Goal: Browse casually: Explore the website without a specific task or goal

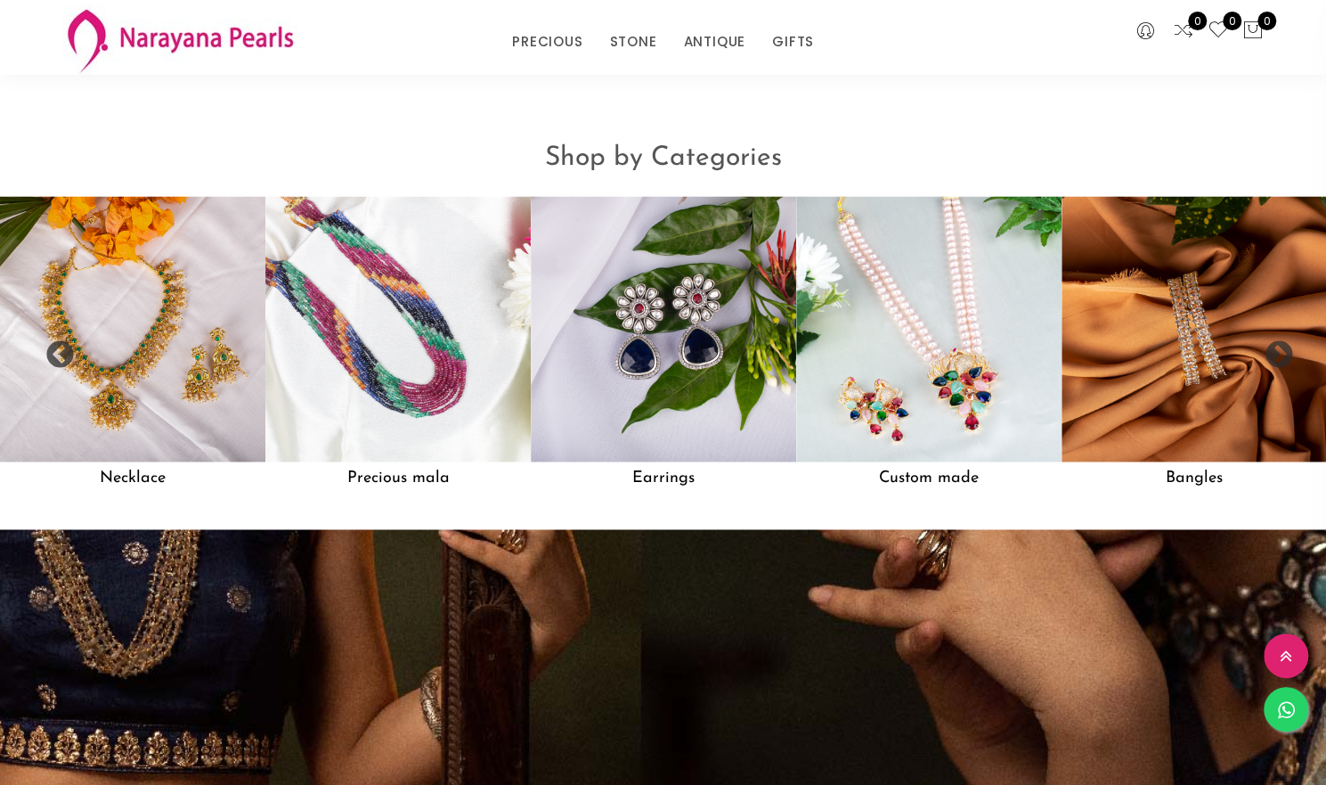
scroll to position [1445, 0]
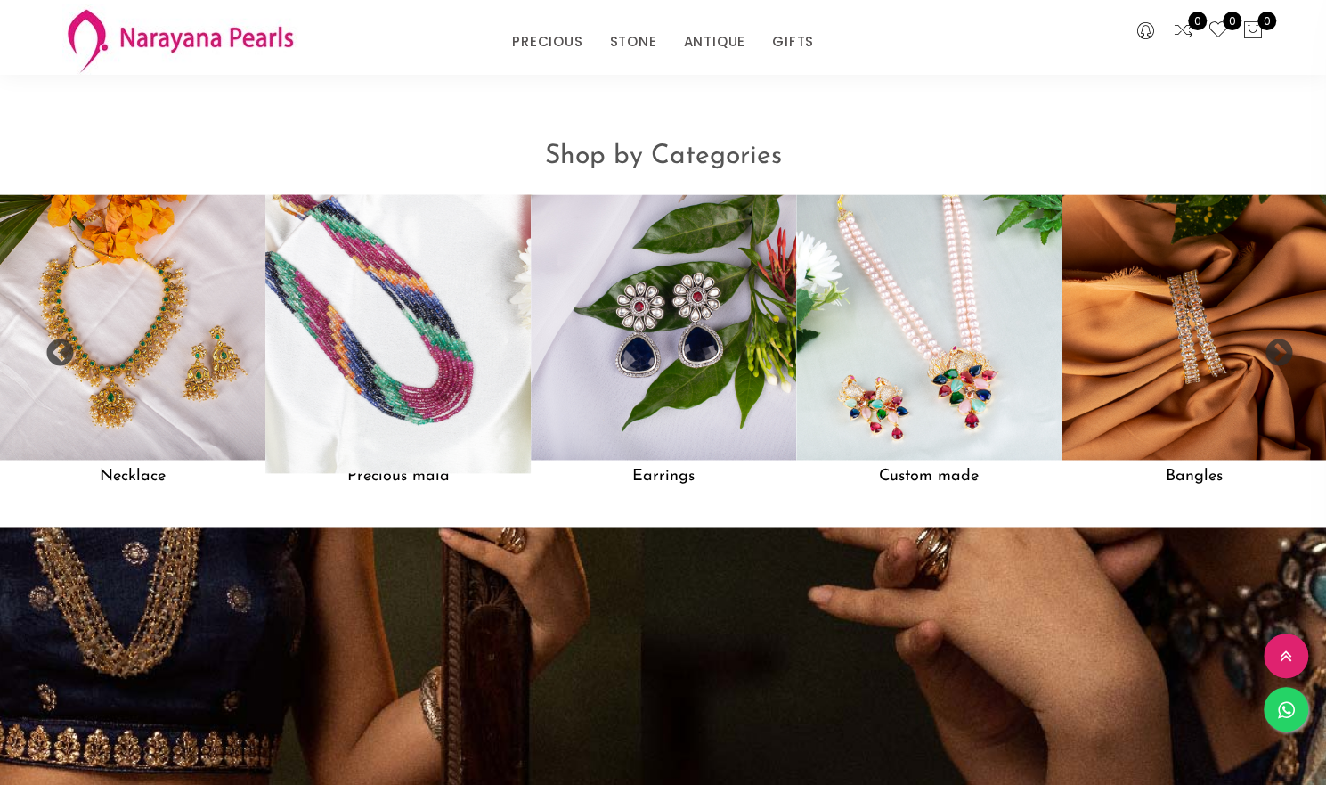
click at [403, 473] on img at bounding box center [398, 327] width 292 height 292
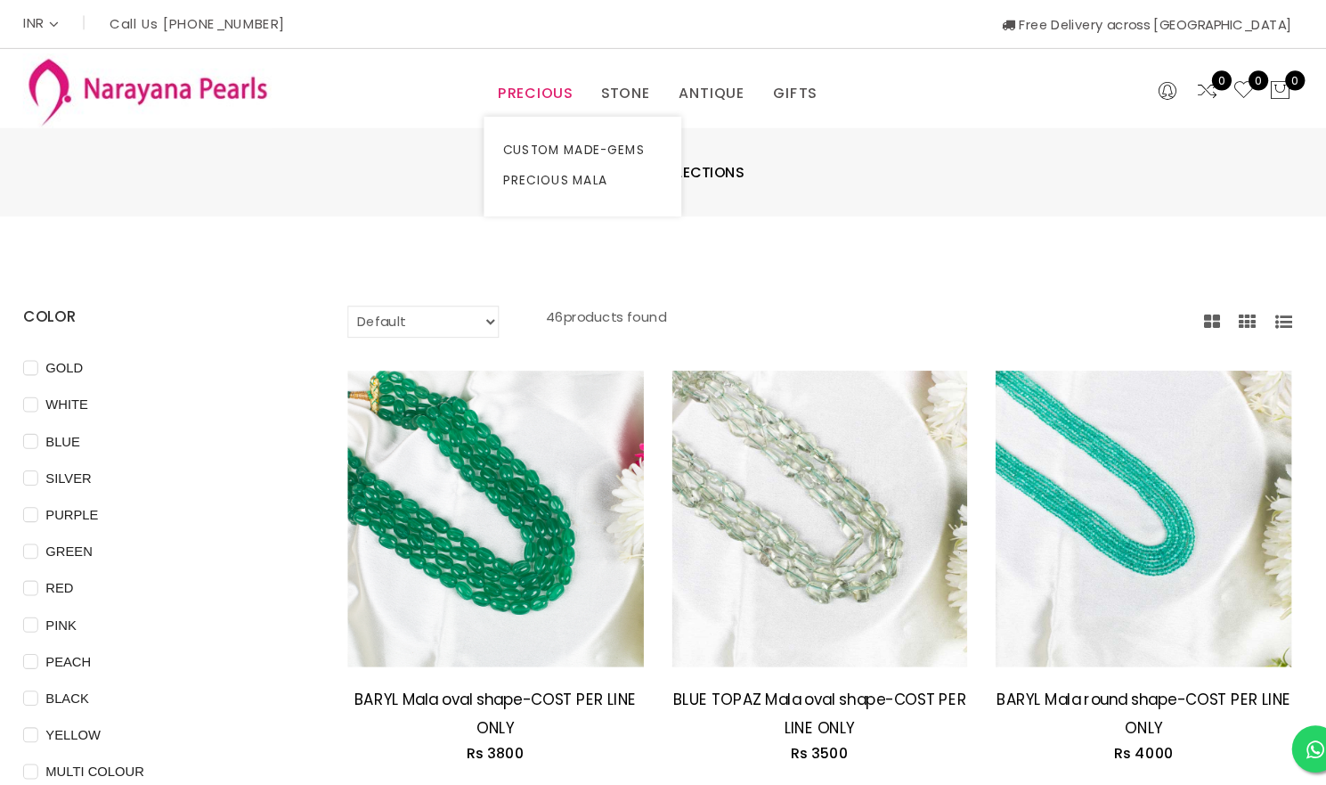
click at [550, 87] on link "PRECIOUS" at bounding box center [547, 88] width 70 height 27
click at [567, 167] on link "PRECIOUS MALA" at bounding box center [592, 171] width 151 height 29
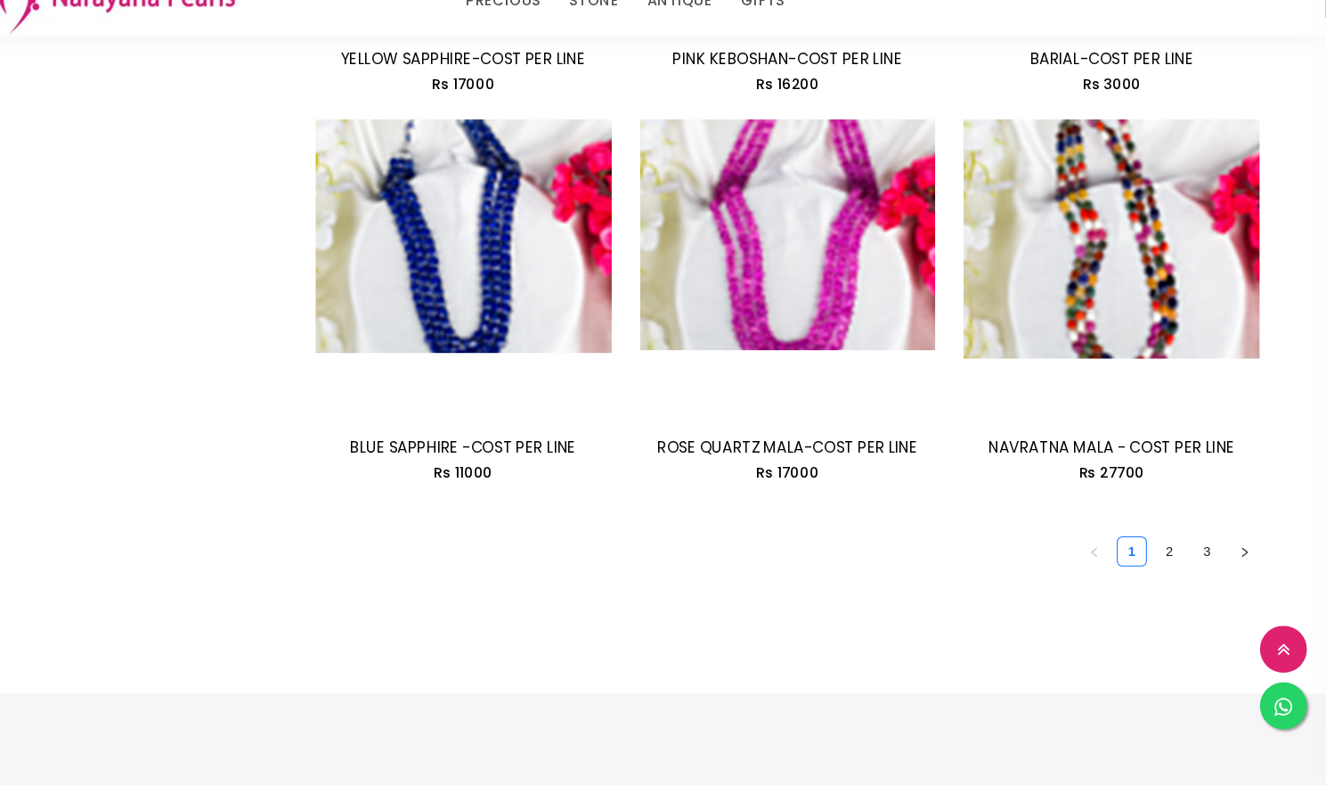
scroll to position [2388, 0]
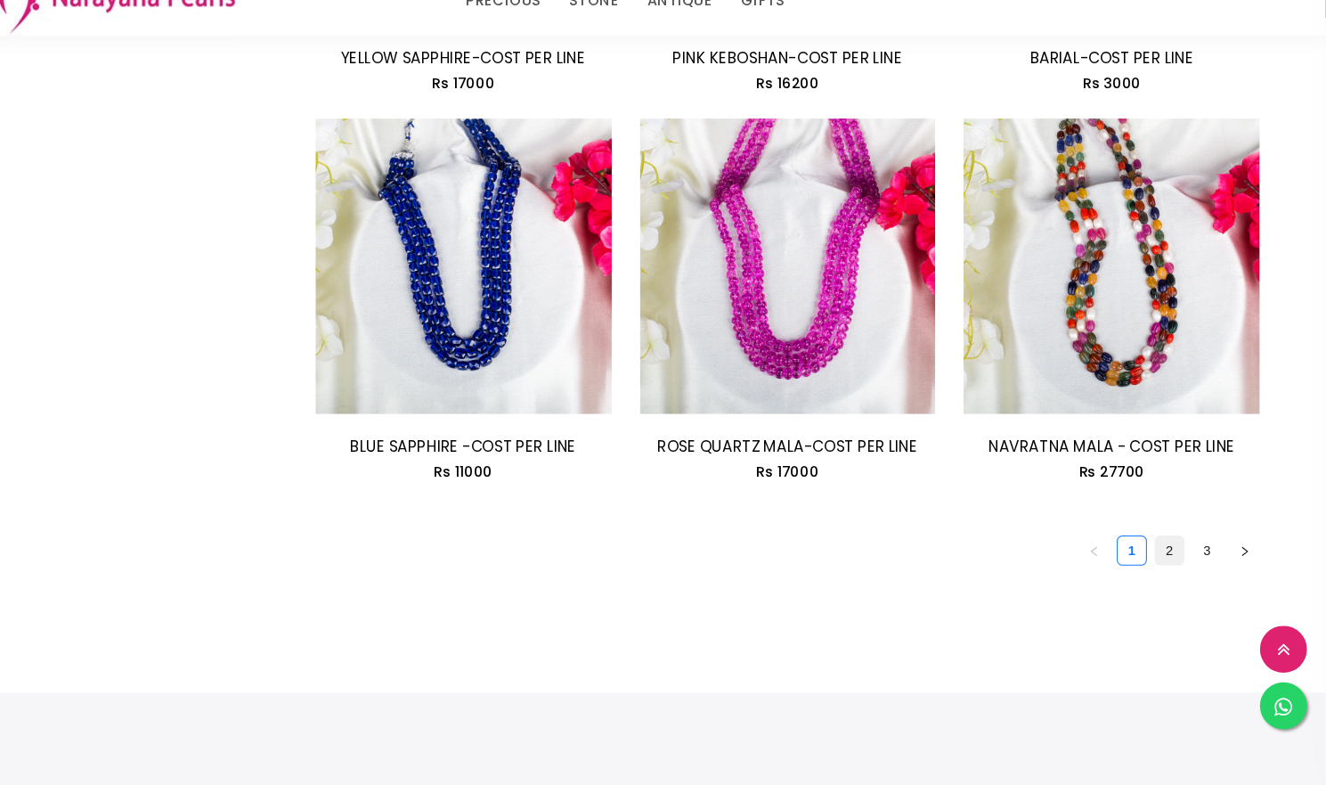
click at [1178, 566] on link "2" at bounding box center [1178, 562] width 27 height 27
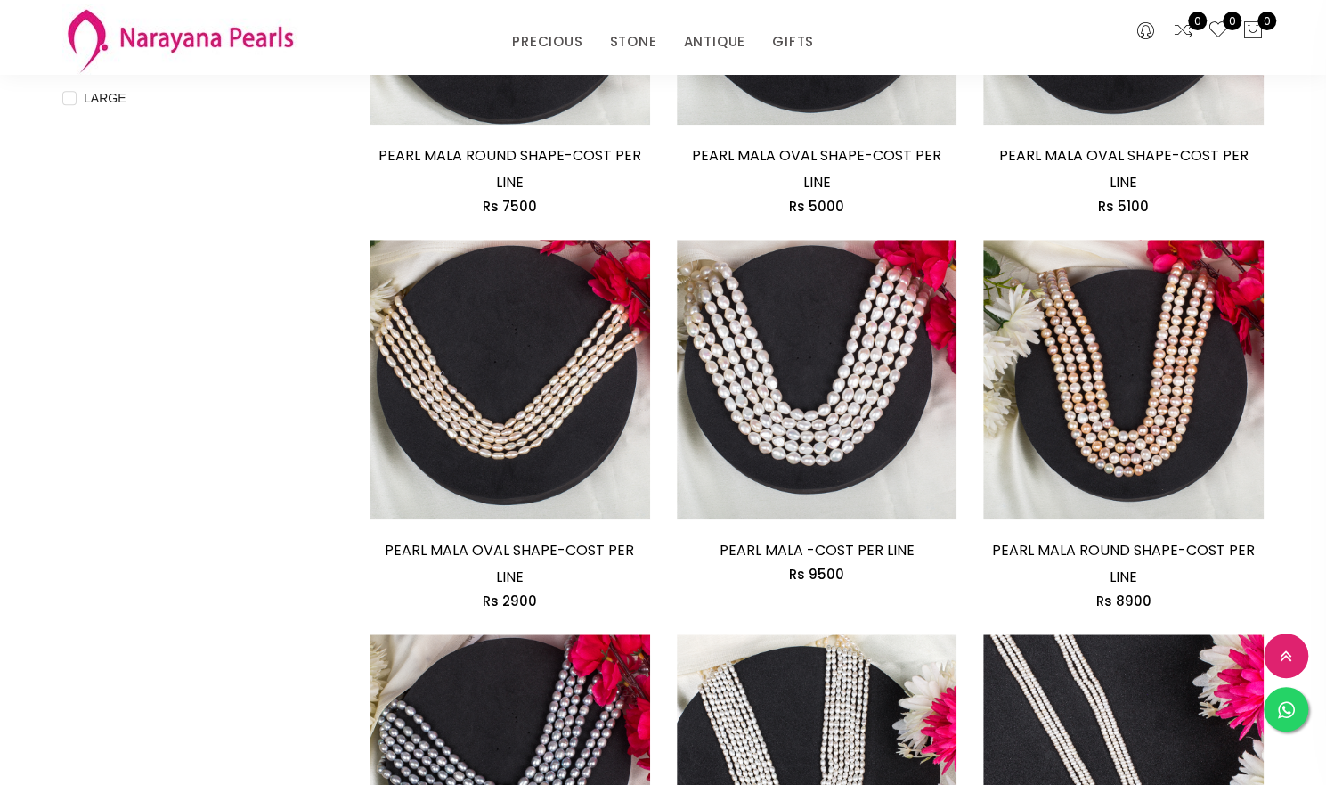
scroll to position [828, 0]
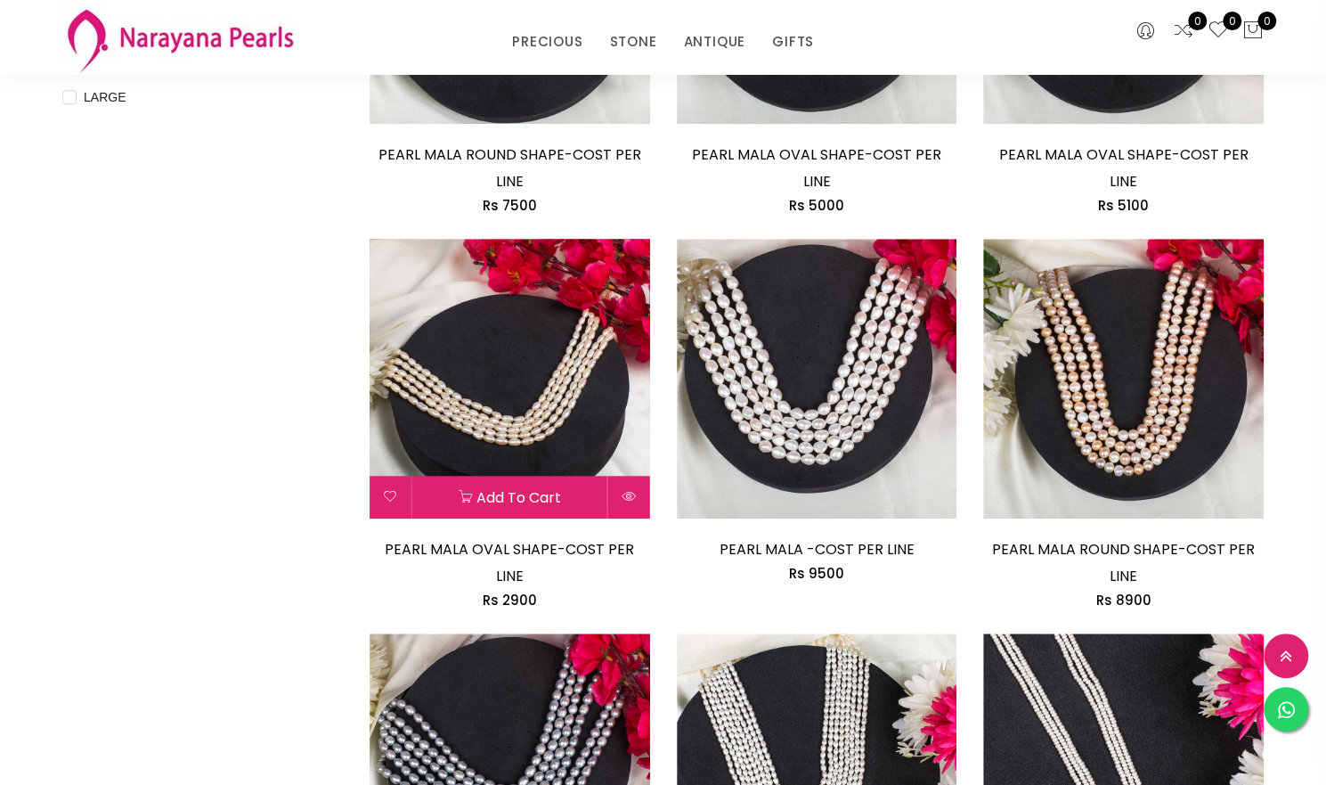
click at [538, 387] on img at bounding box center [510, 379] width 281 height 281
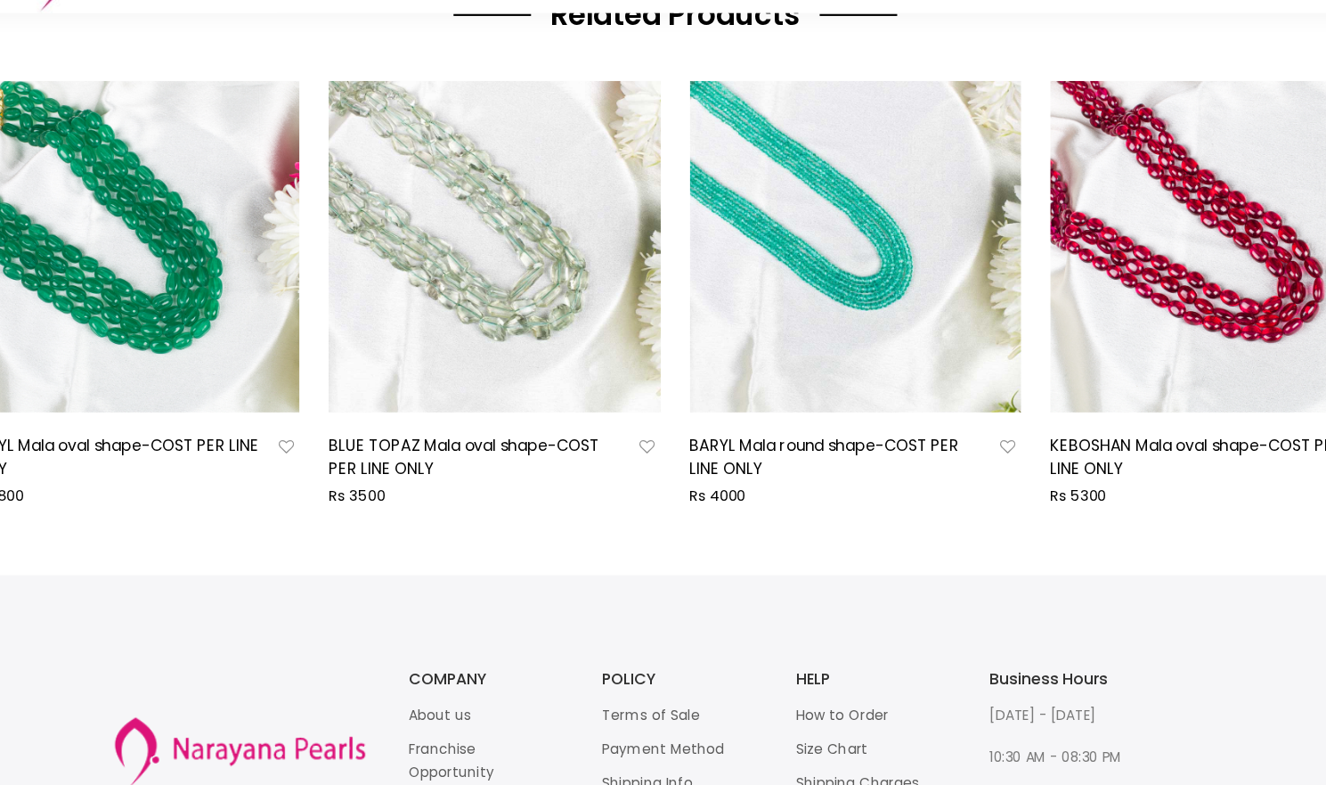
scroll to position [998, 0]
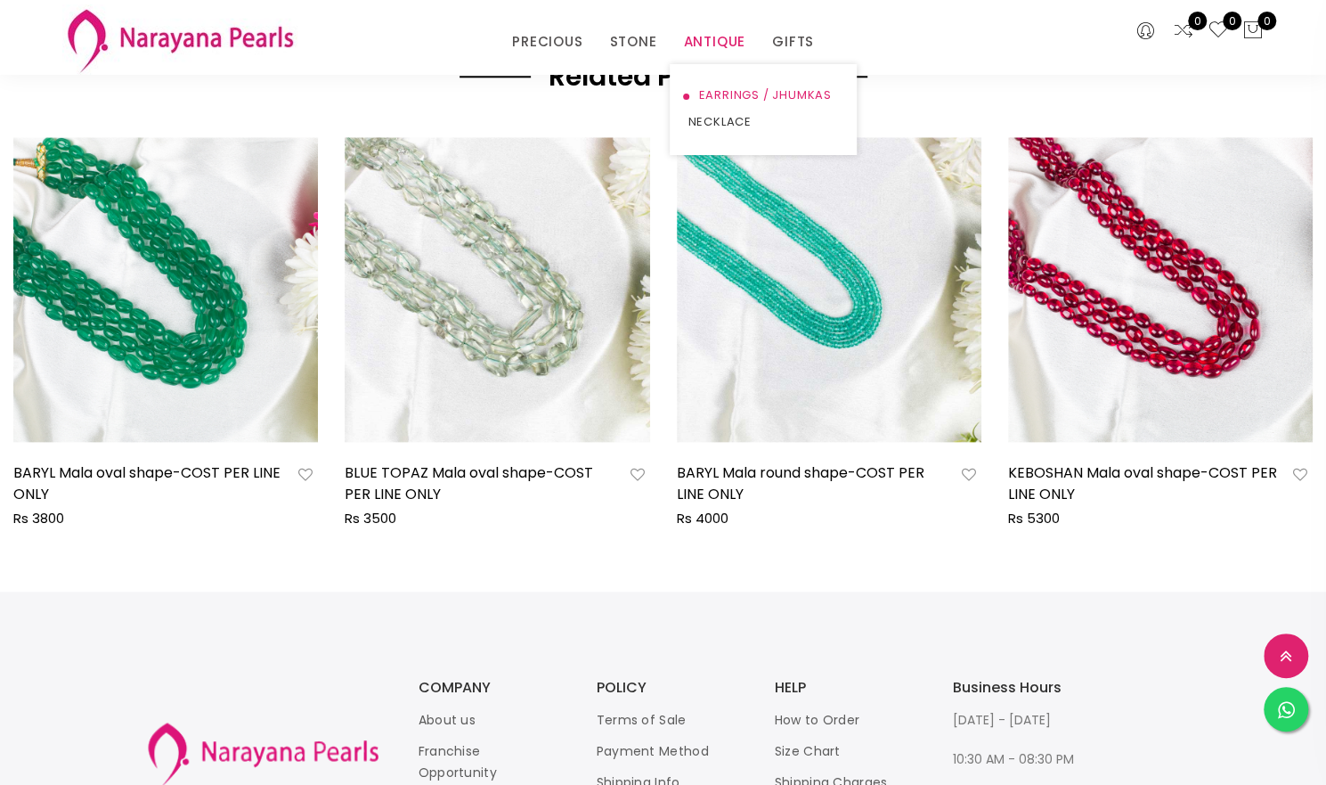
click at [709, 92] on link "EARRINGS / JHUMKAS" at bounding box center [763, 95] width 151 height 27
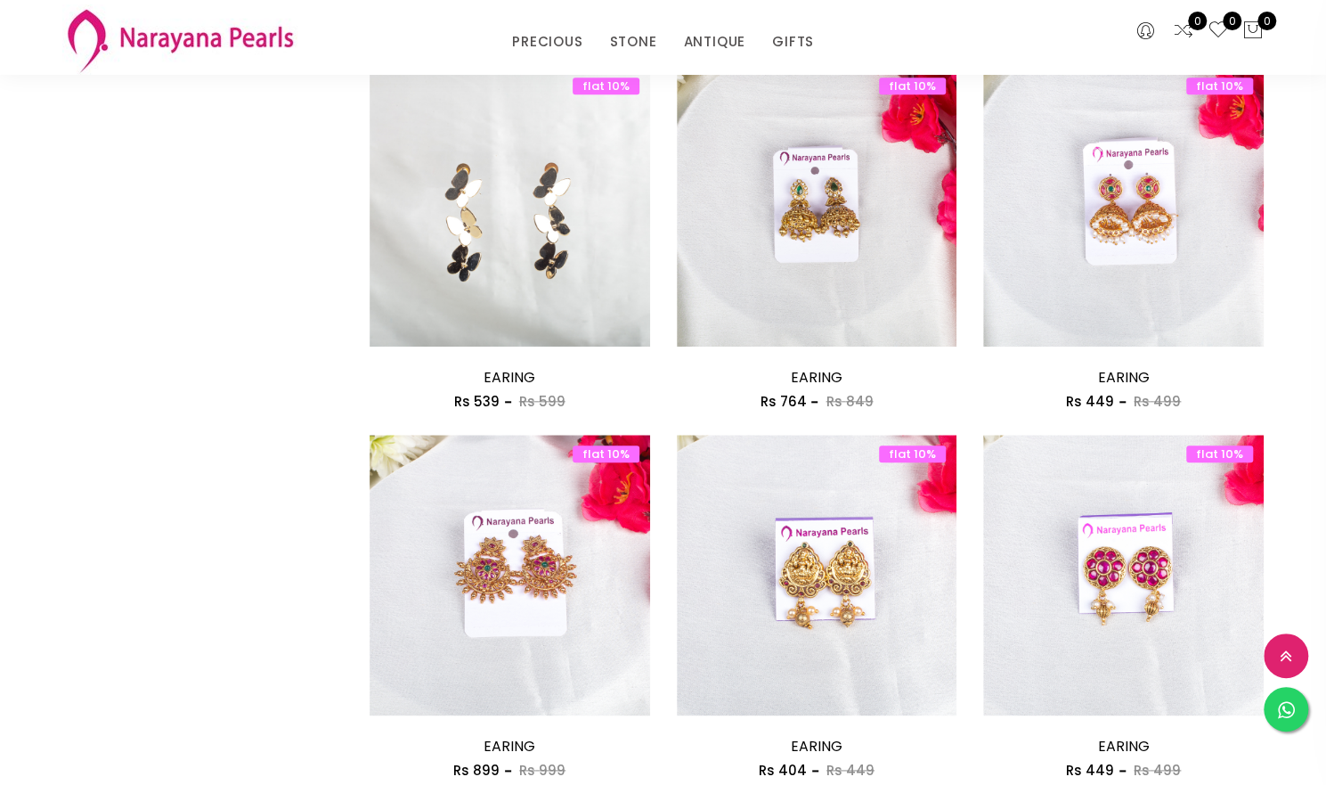
scroll to position [811, 0]
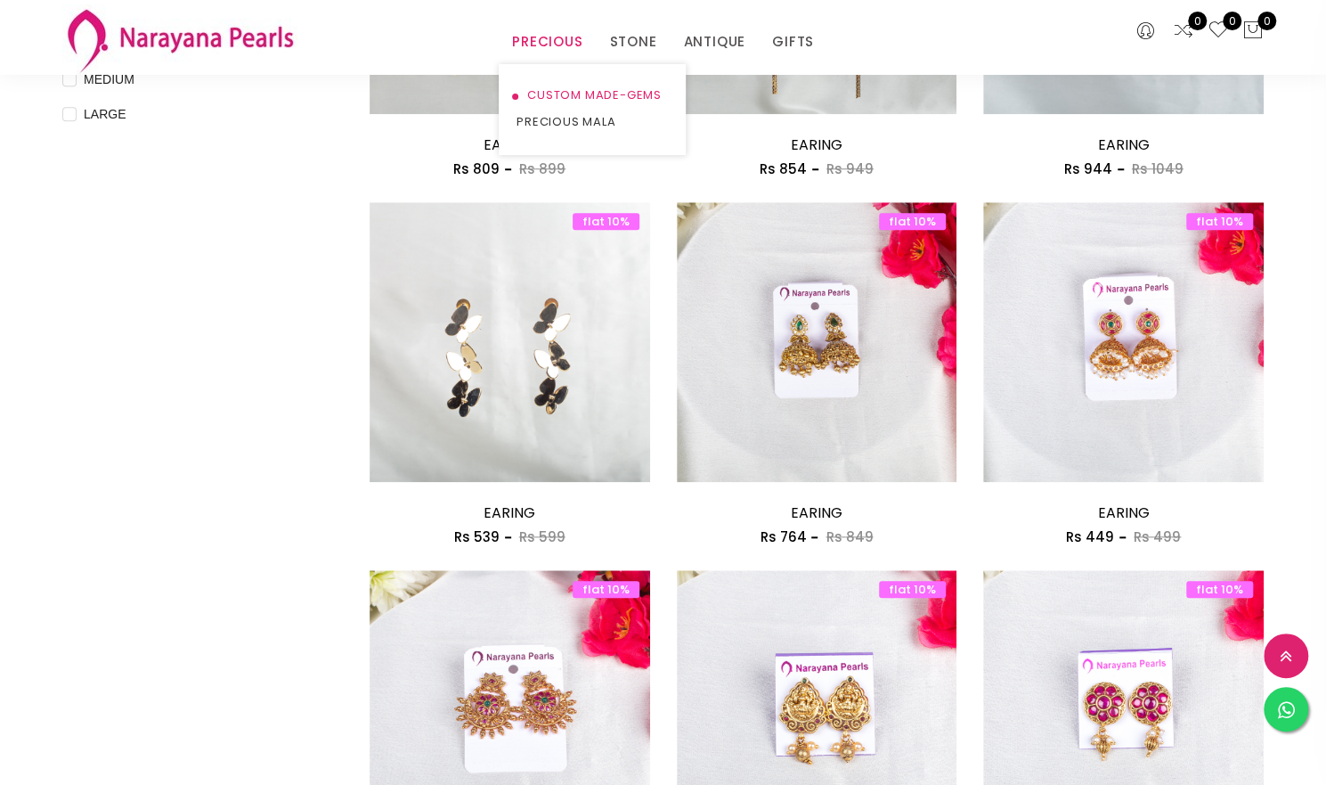
click at [559, 95] on link "CUSTOM MADE-GEMS" at bounding box center [592, 95] width 151 height 27
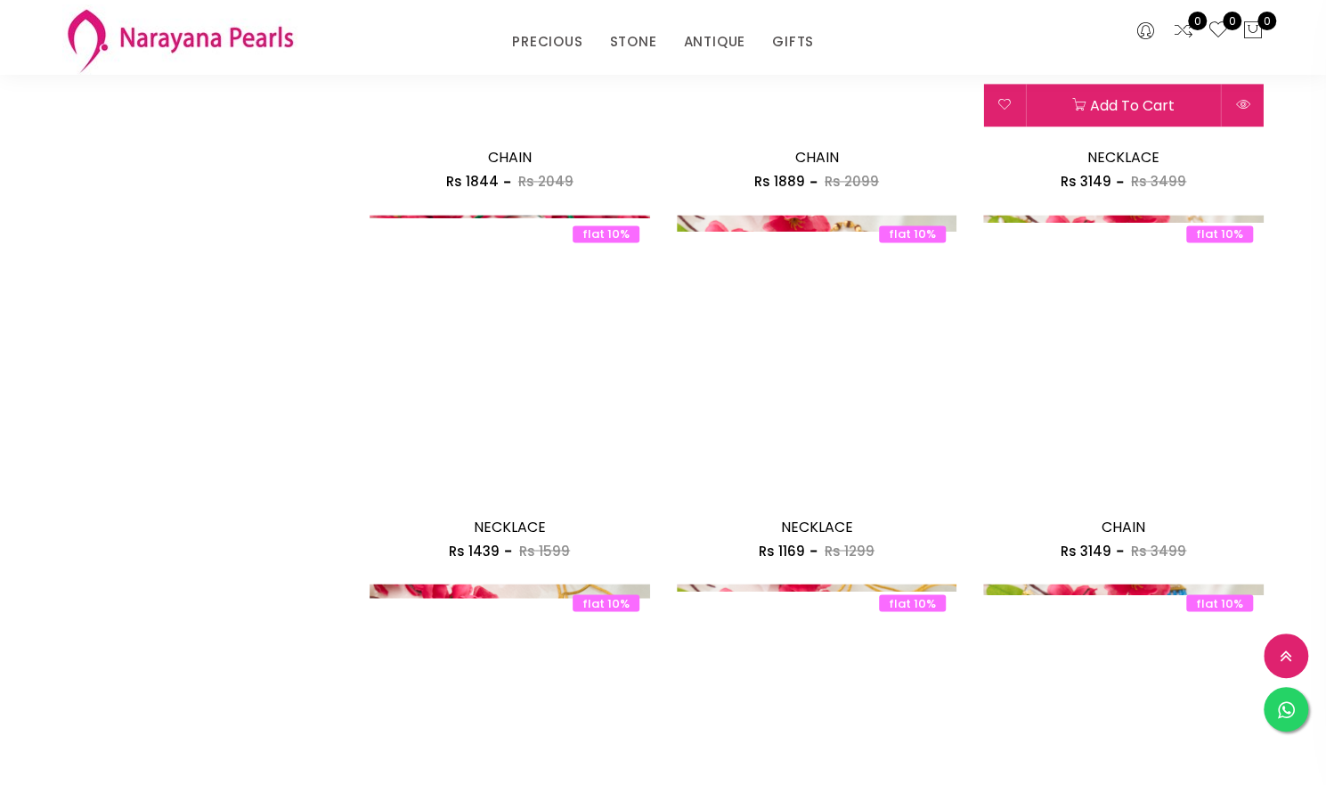
scroll to position [1537, 0]
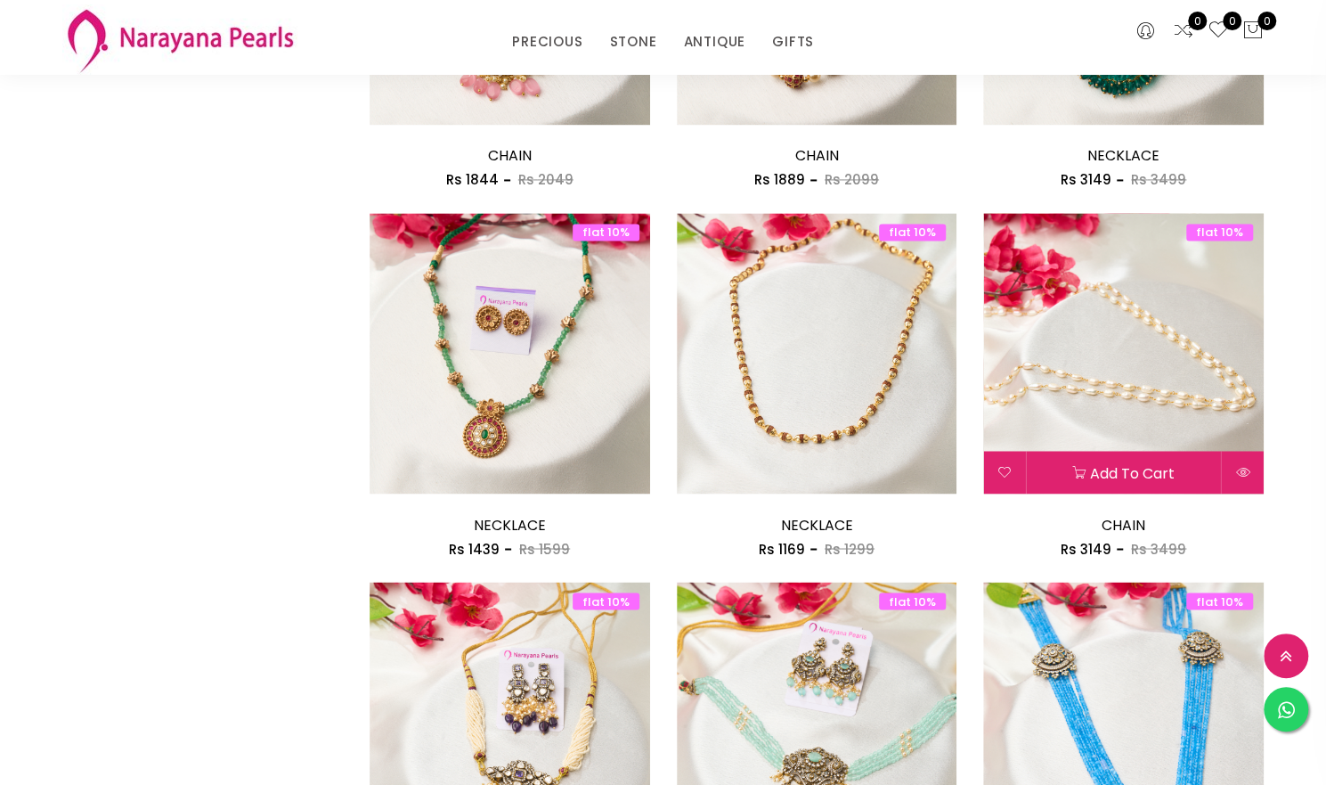
click at [1079, 355] on img at bounding box center [1123, 353] width 281 height 281
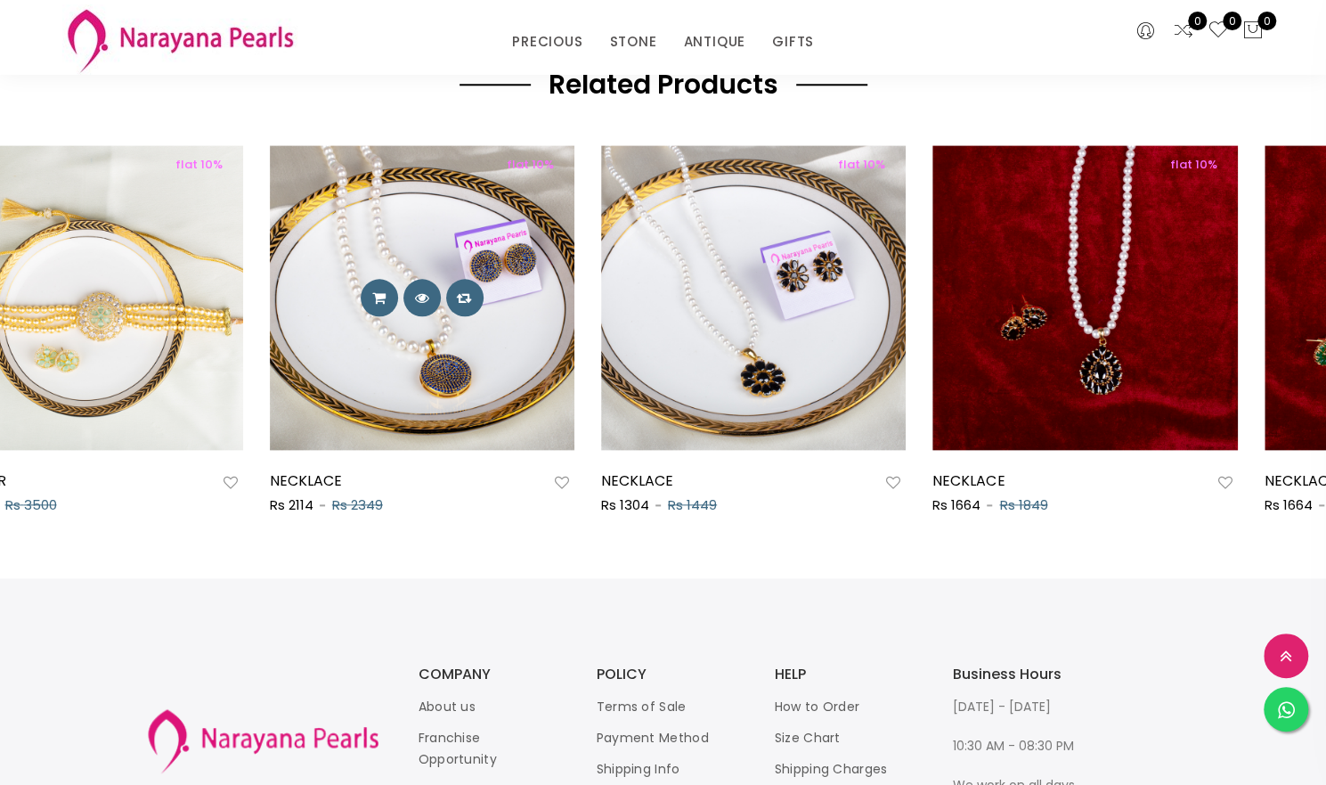
scroll to position [966, 0]
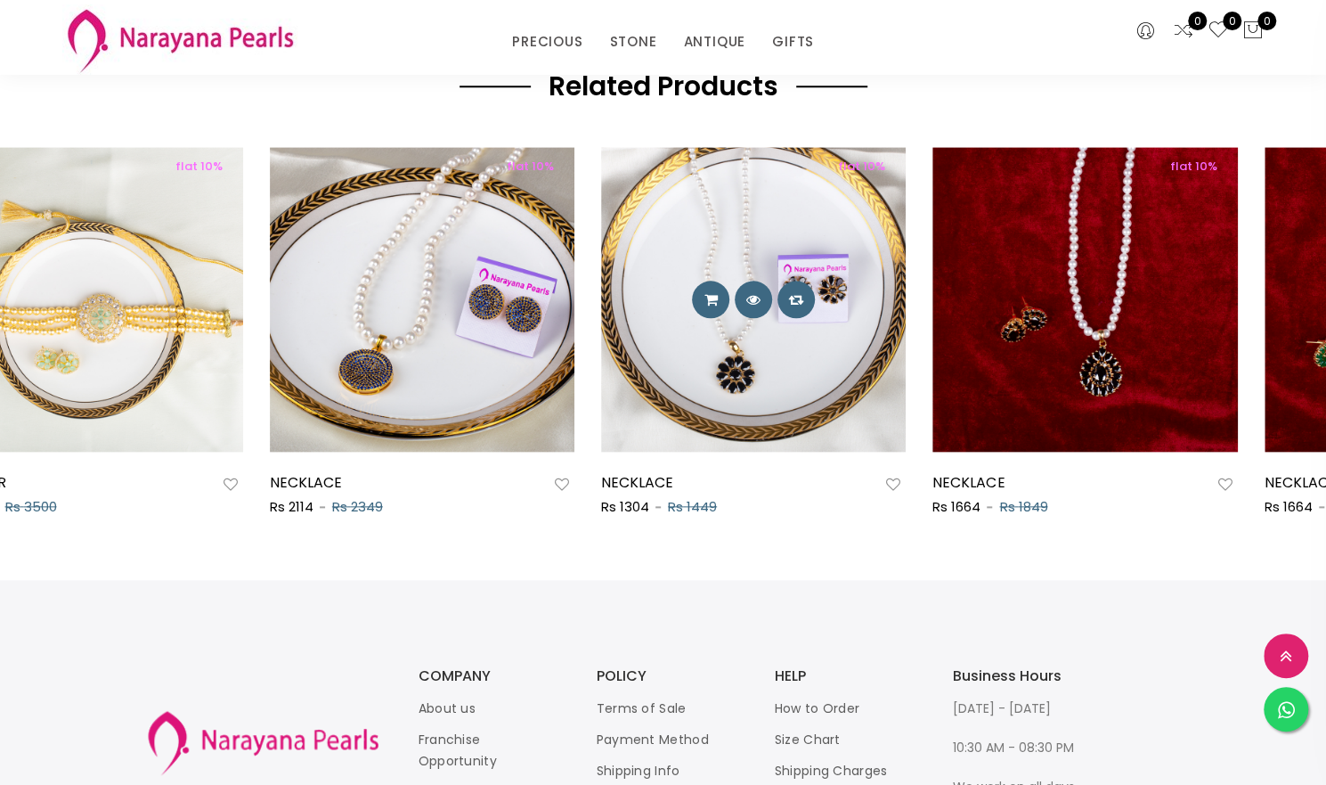
click at [713, 329] on img at bounding box center [753, 299] width 305 height 305
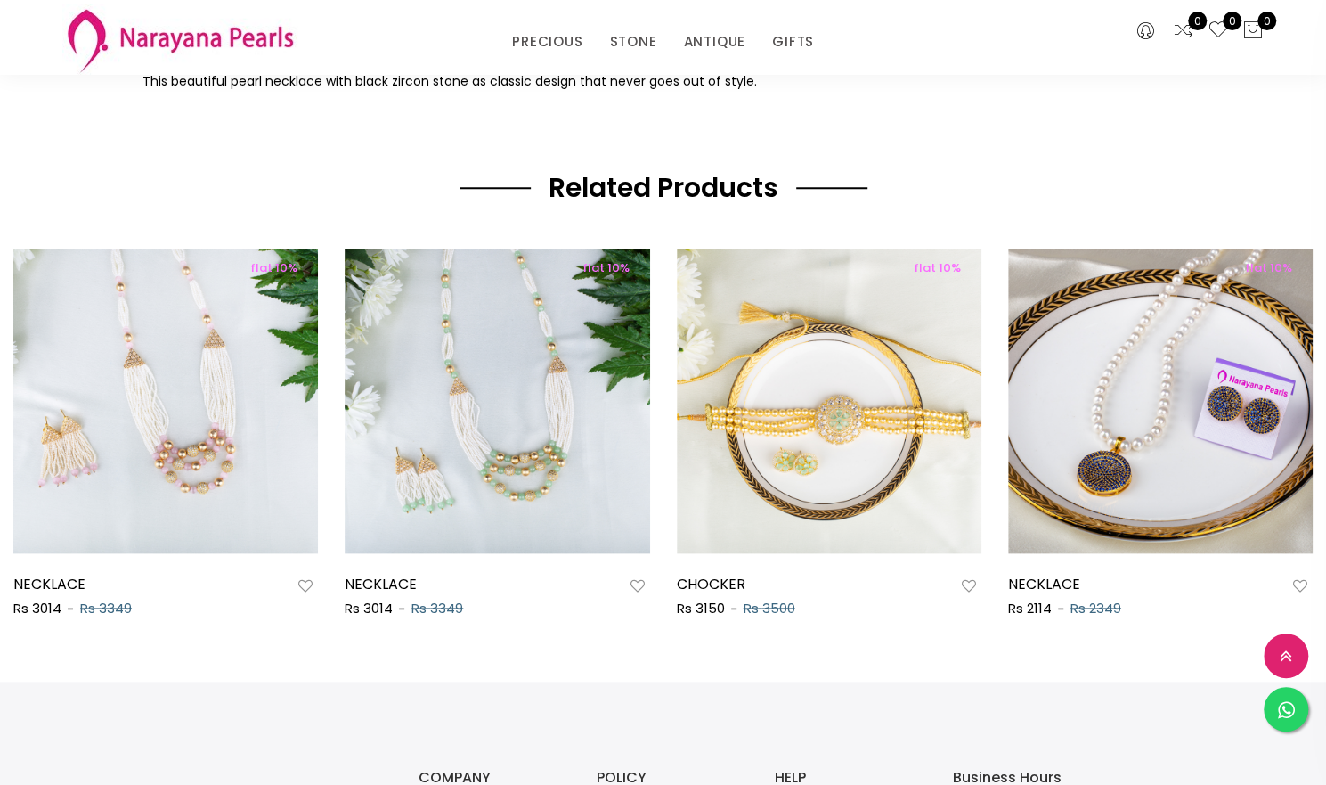
scroll to position [866, 0]
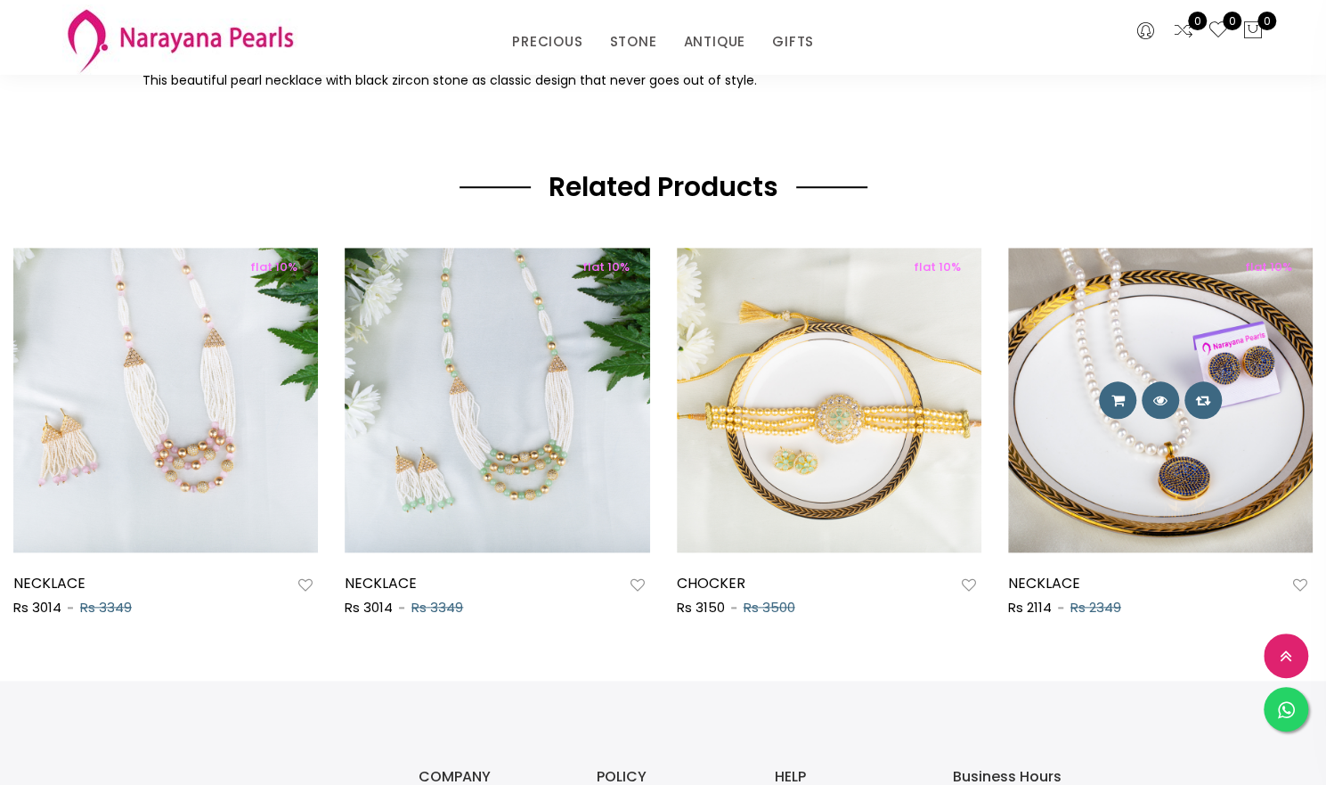
click at [1185, 555] on div "flat 10% NECKLACE Rs 2114 Rs 2349" at bounding box center [1160, 433] width 305 height 371
click at [1169, 495] on img at bounding box center [1160, 400] width 305 height 305
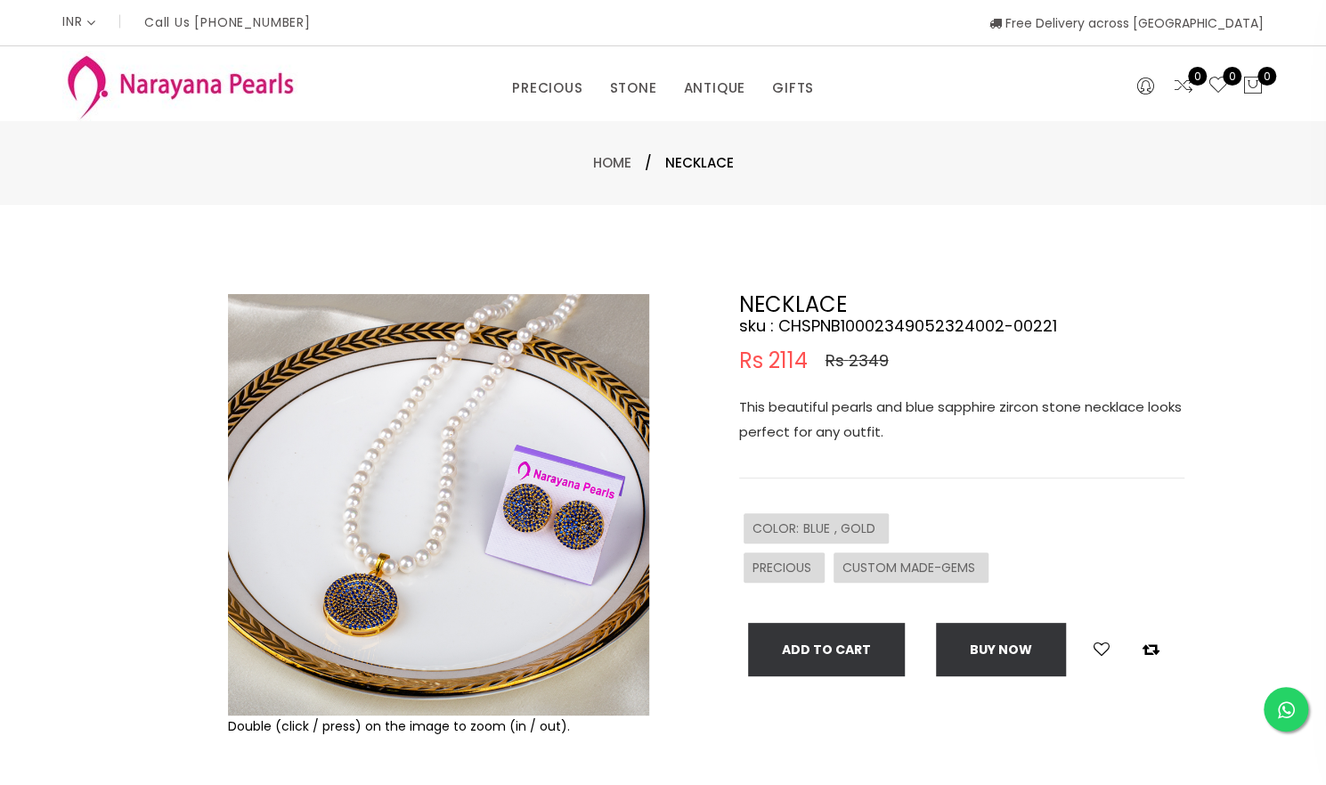
click at [1169, 495] on div "NECKLACE sku : CHSPNB10002349052324002-00221 Rs 2114 Rs 2349 This beautiful pea…" at bounding box center [961, 485] width 445 height 382
click at [564, 166] on link "PRECIOUS MALA" at bounding box center [592, 171] width 151 height 29
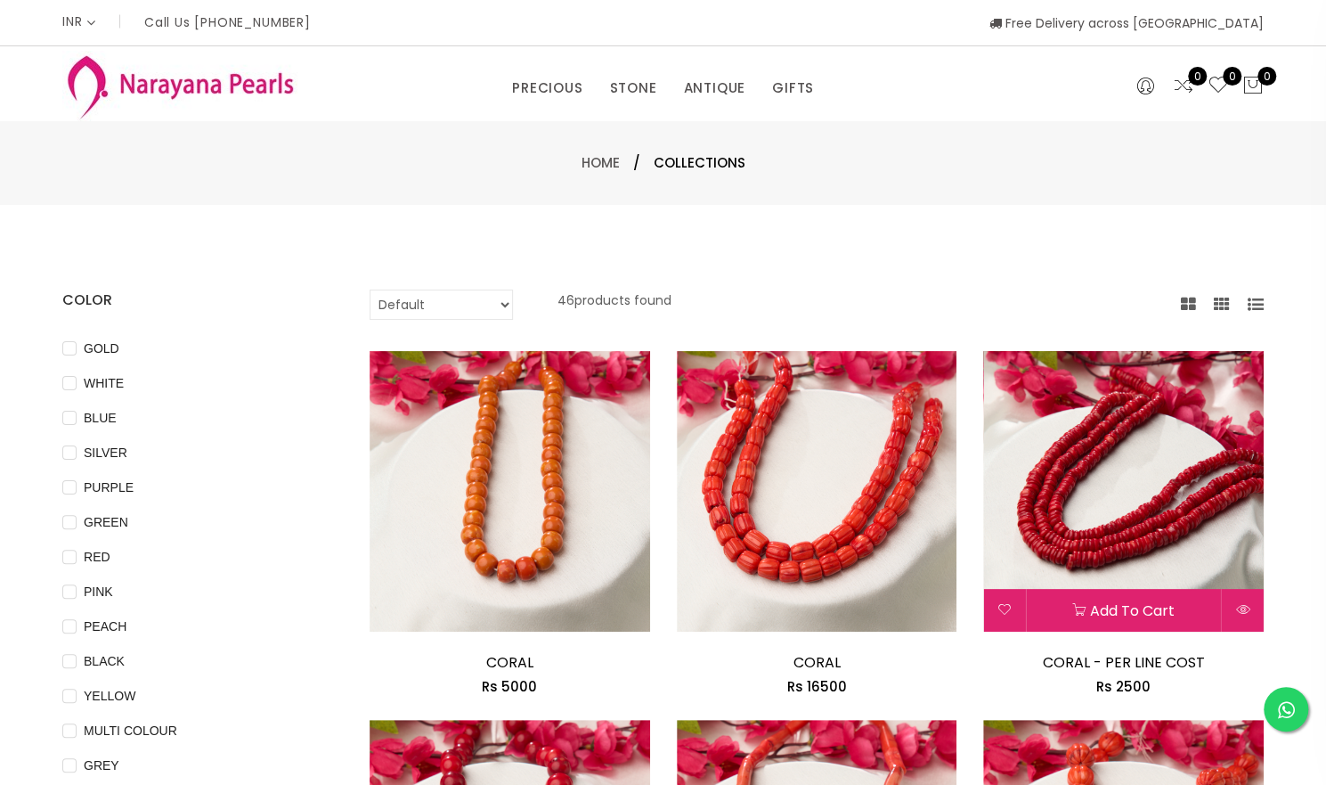
click at [1117, 497] on img at bounding box center [1123, 491] width 281 height 281
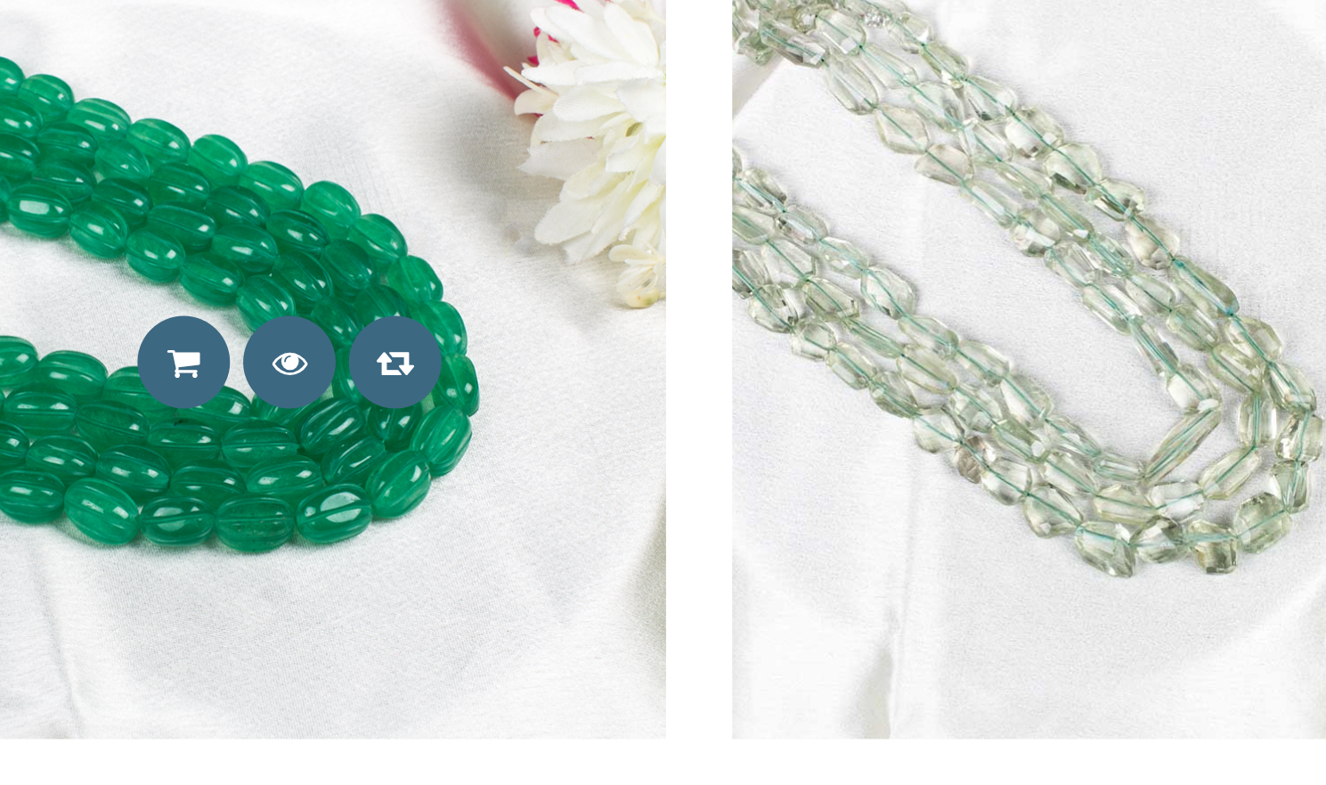
scroll to position [876, 0]
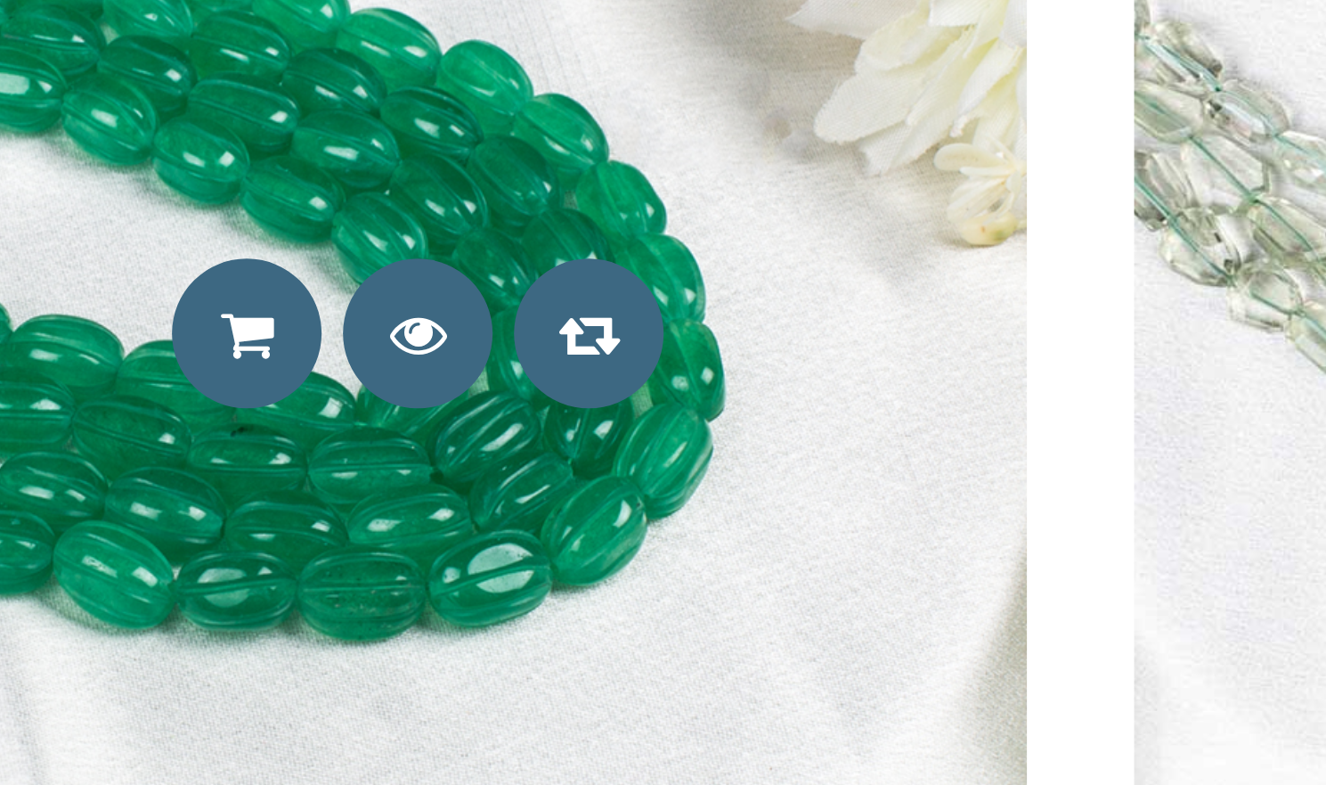
click at [81, 407] on img at bounding box center [165, 389] width 305 height 305
